Goal: Task Accomplishment & Management: Use online tool/utility

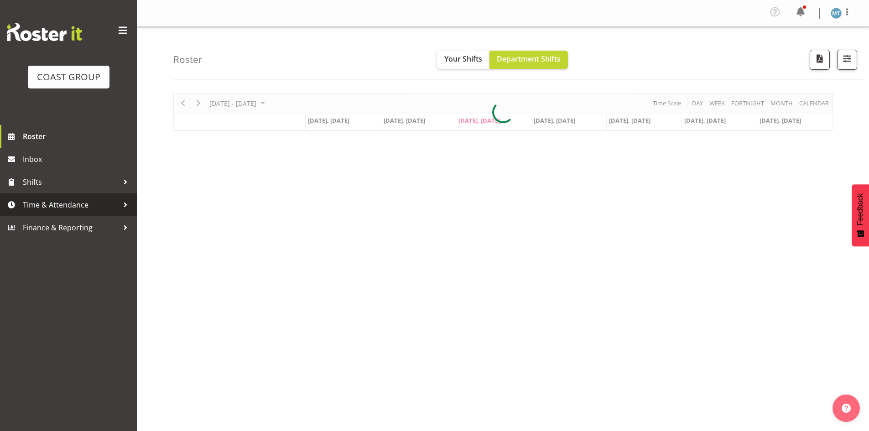
click at [100, 200] on span "Time & Attendance" at bounding box center [71, 205] width 96 height 14
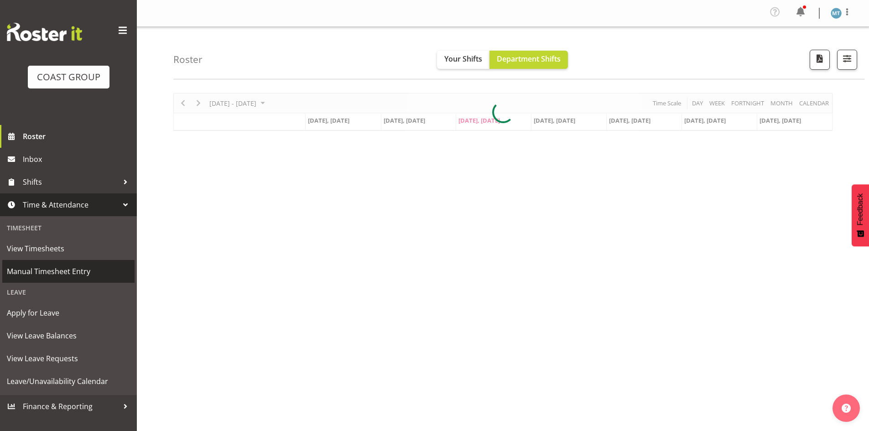
click at [66, 266] on span "Manual Timesheet Entry" at bounding box center [68, 272] width 123 height 14
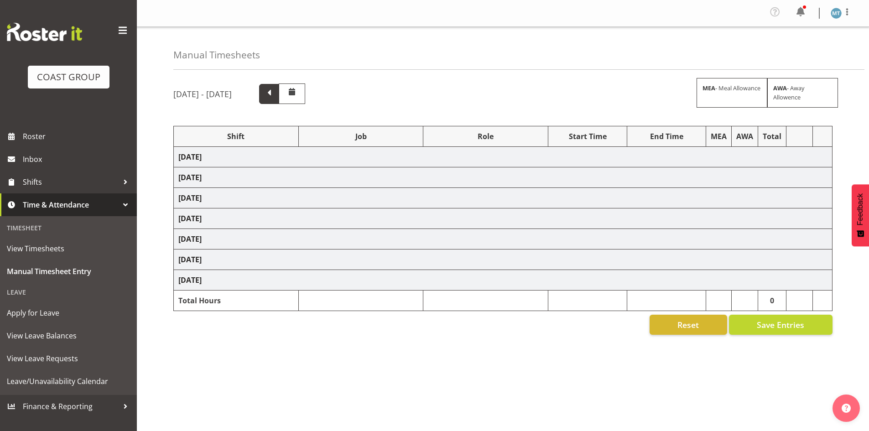
click at [275, 94] on span at bounding box center [269, 93] width 12 height 12
select select "38155"
select select "69"
select select "38155"
select select "69"
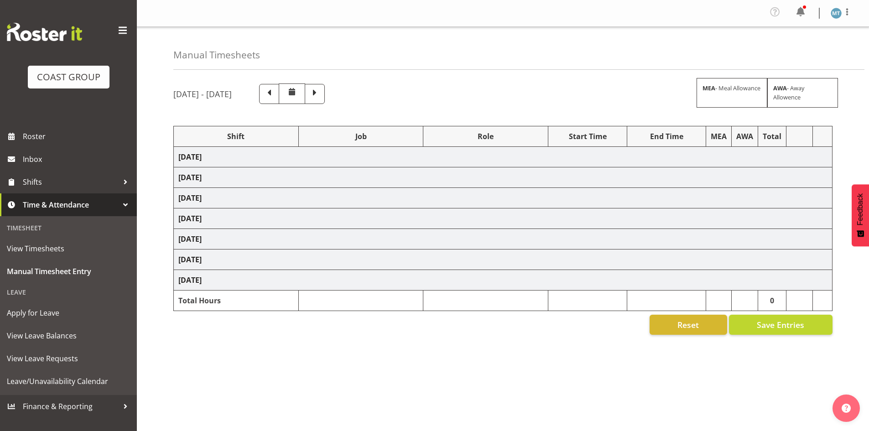
select select "38155"
select select "69"
select select "63354"
select select "10251"
select select "38155"
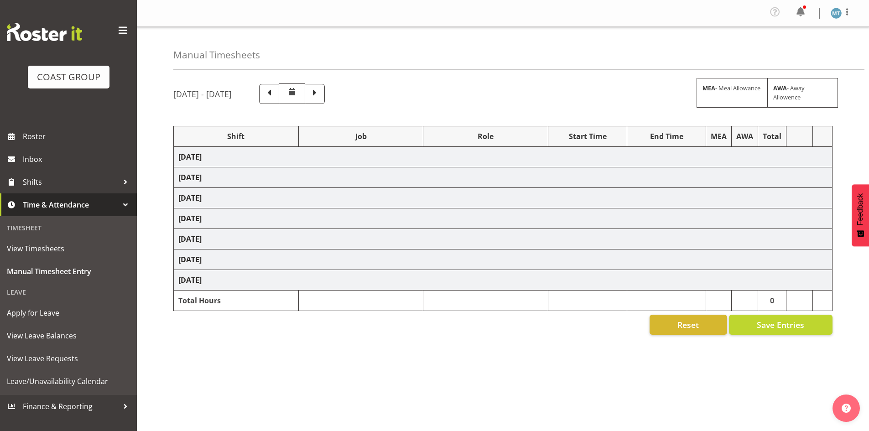
select select "9198"
select select "38155"
select select "69"
select select "38155"
select select "9630"
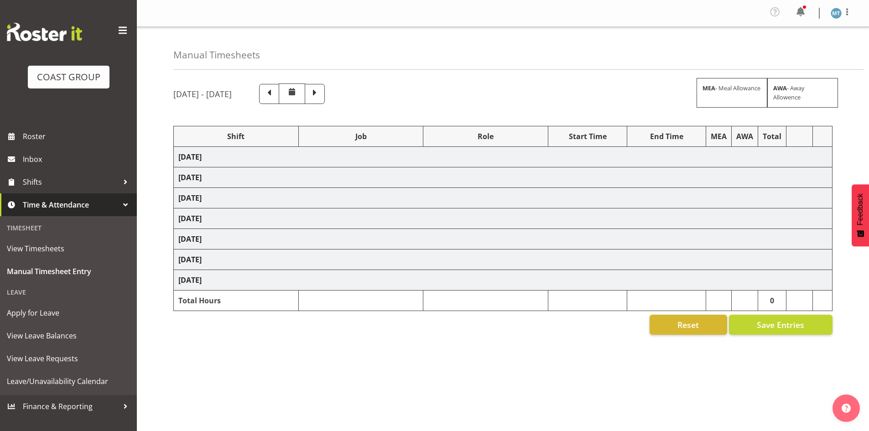
select select "38155"
select select "9993"
select select "38155"
select select "9630"
select select "38155"
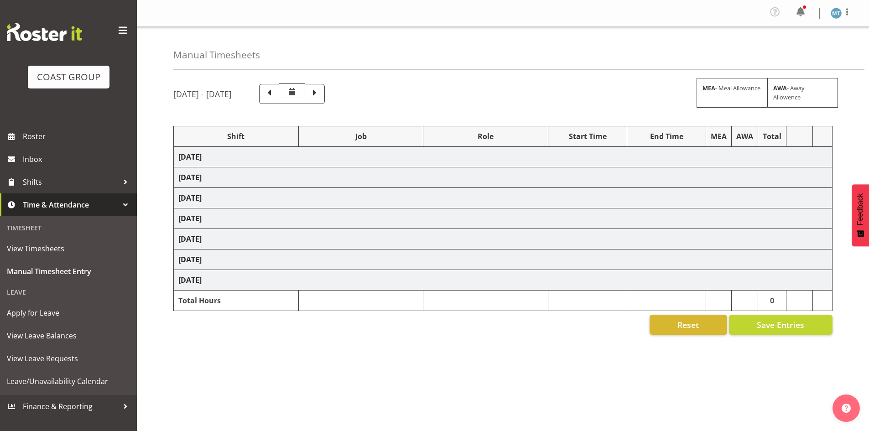
select select "9630"
select select "38155"
select select "9993"
select select "38155"
select select "9630"
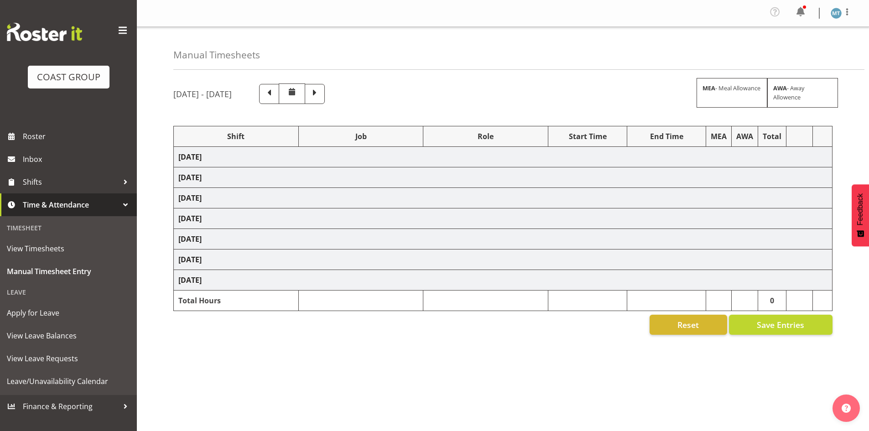
select select "38155"
select select "69"
select select "38155"
select select "69"
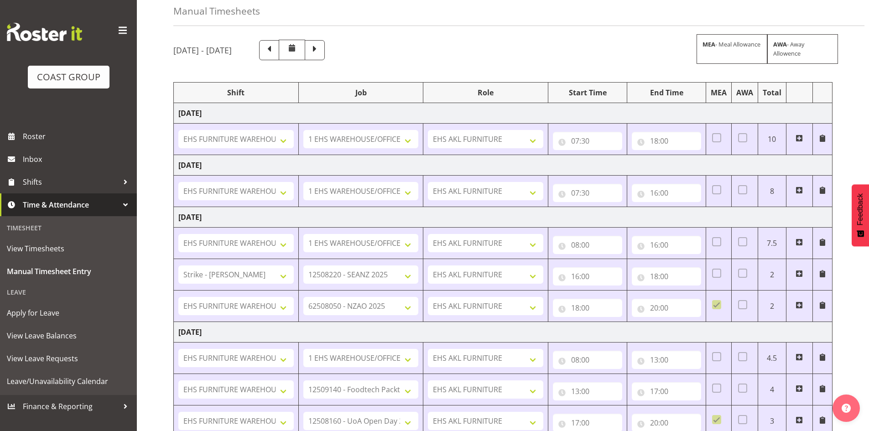
scroll to position [39, 0]
